Goal: Information Seeking & Learning: Learn about a topic

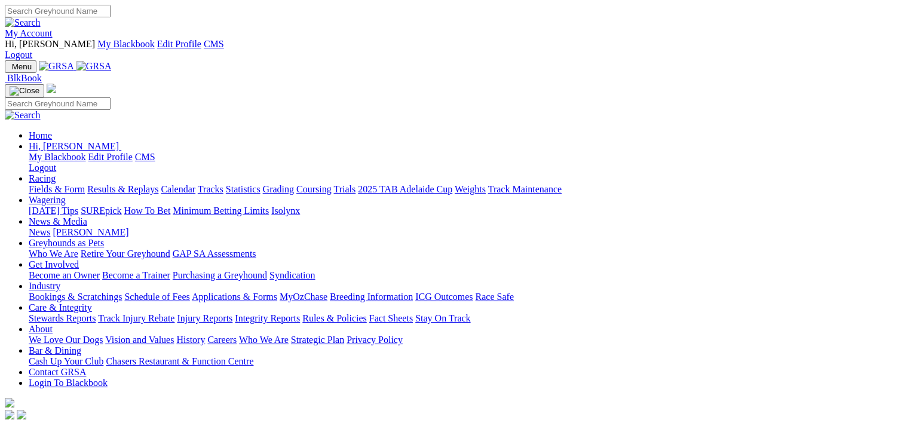
click at [55, 184] on link "Fields & Form" at bounding box center [57, 189] width 56 height 10
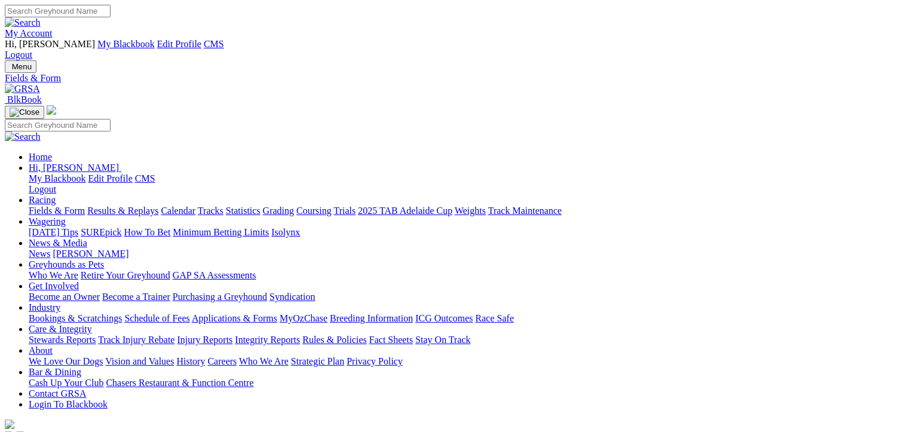
select select "[GEOGRAPHIC_DATA]"
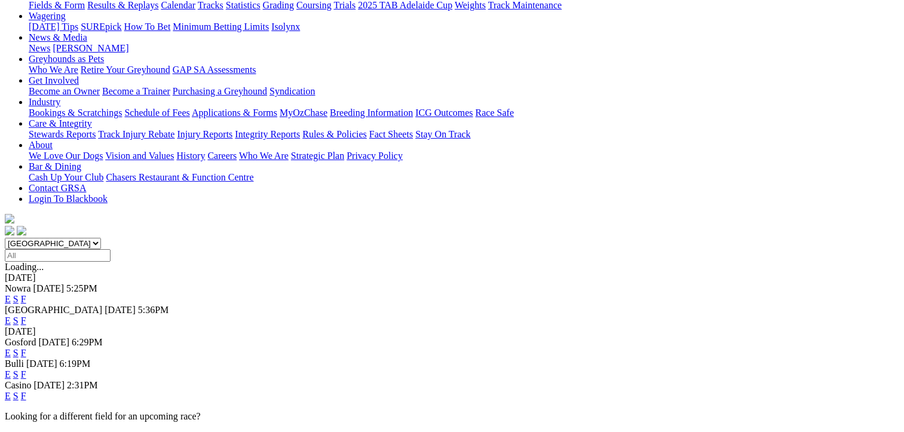
scroll to position [179, 0]
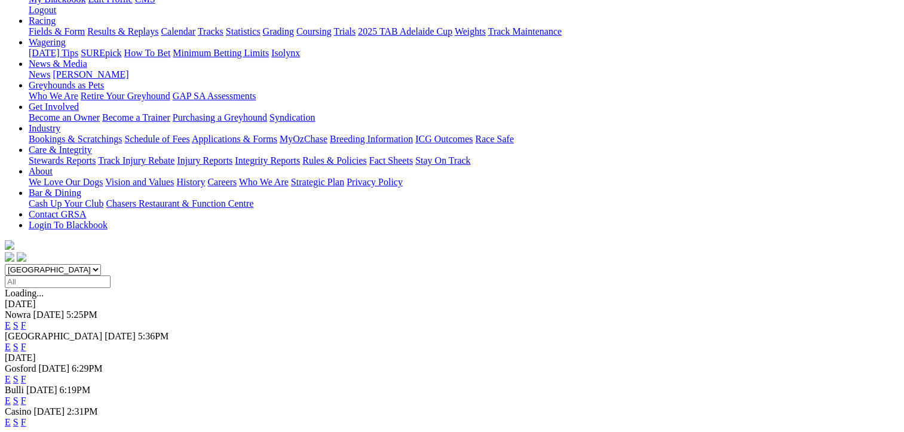
click at [26, 395] on link "F" at bounding box center [23, 400] width 5 height 10
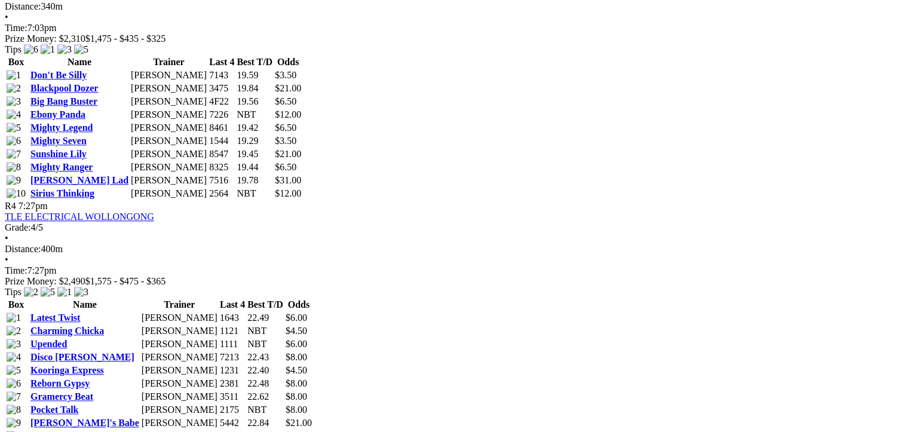
scroll to position [1195, 0]
